Goal: Entertainment & Leisure: Consume media (video, audio)

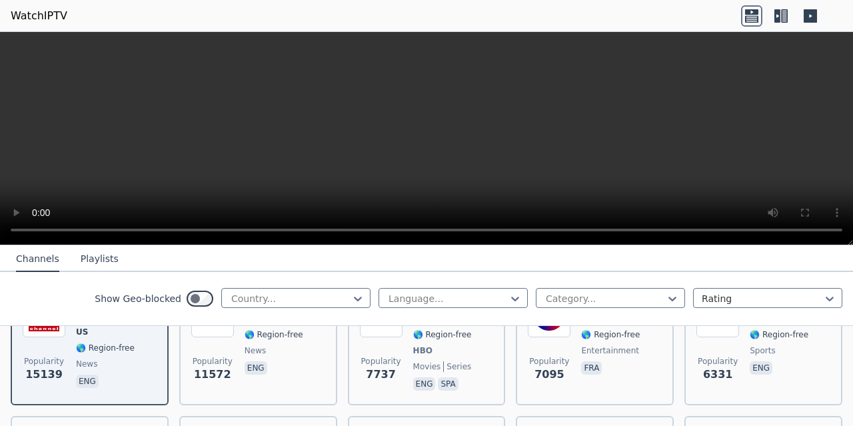
scroll to position [133, 0]
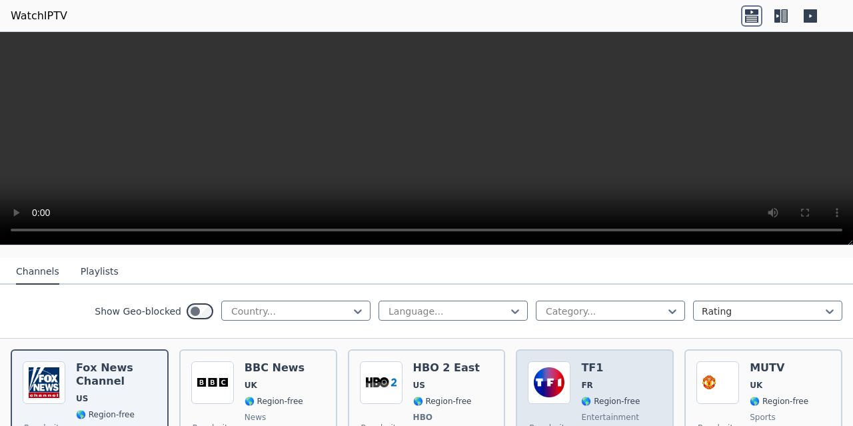
click at [551, 362] on img at bounding box center [549, 382] width 43 height 43
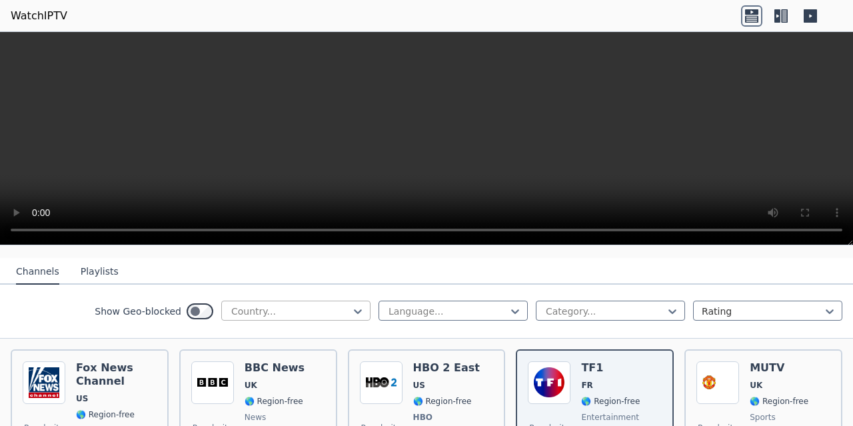
click at [282, 304] on div at bounding box center [290, 310] width 121 height 13
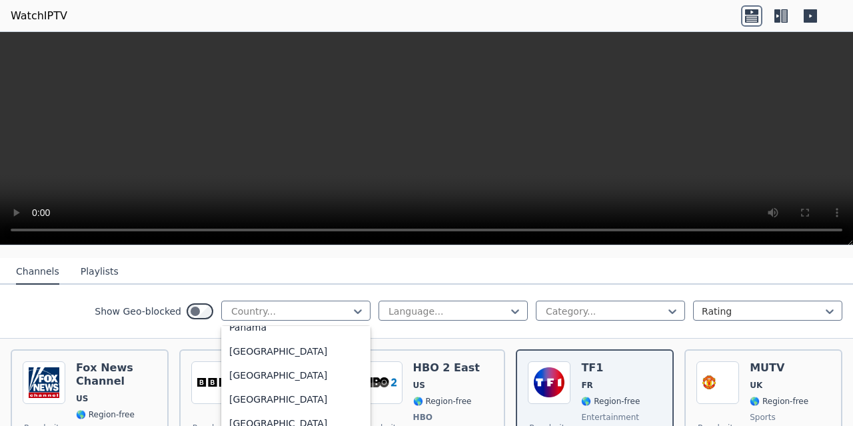
scroll to position [3530, 0]
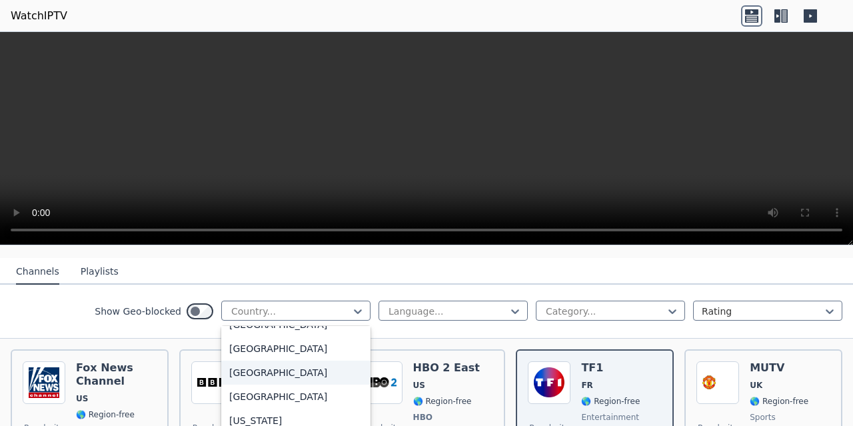
click at [264, 360] on div "[GEOGRAPHIC_DATA]" at bounding box center [295, 372] width 149 height 24
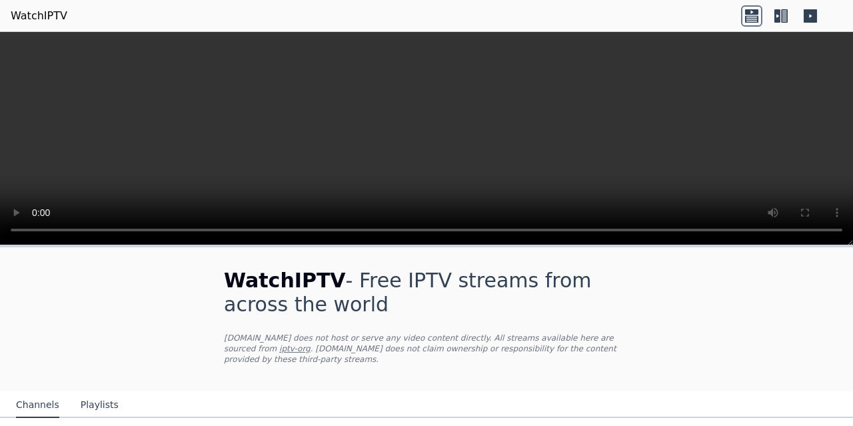
scroll to position [133, 0]
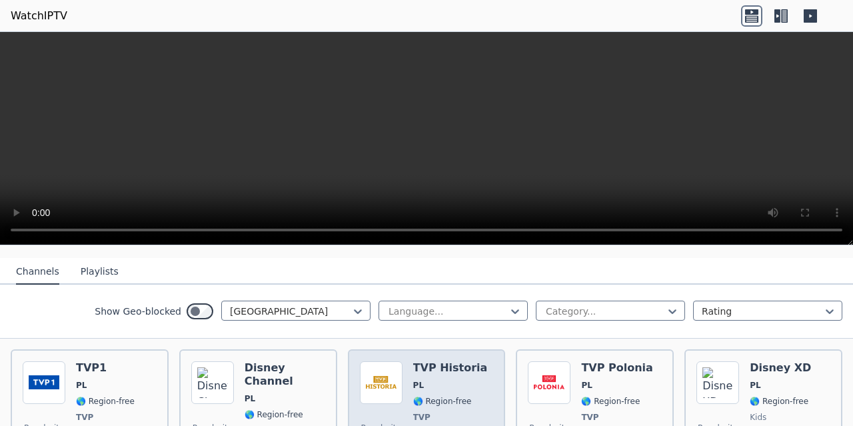
click at [386, 369] on img at bounding box center [381, 382] width 43 height 43
